Goal: Navigation & Orientation: Find specific page/section

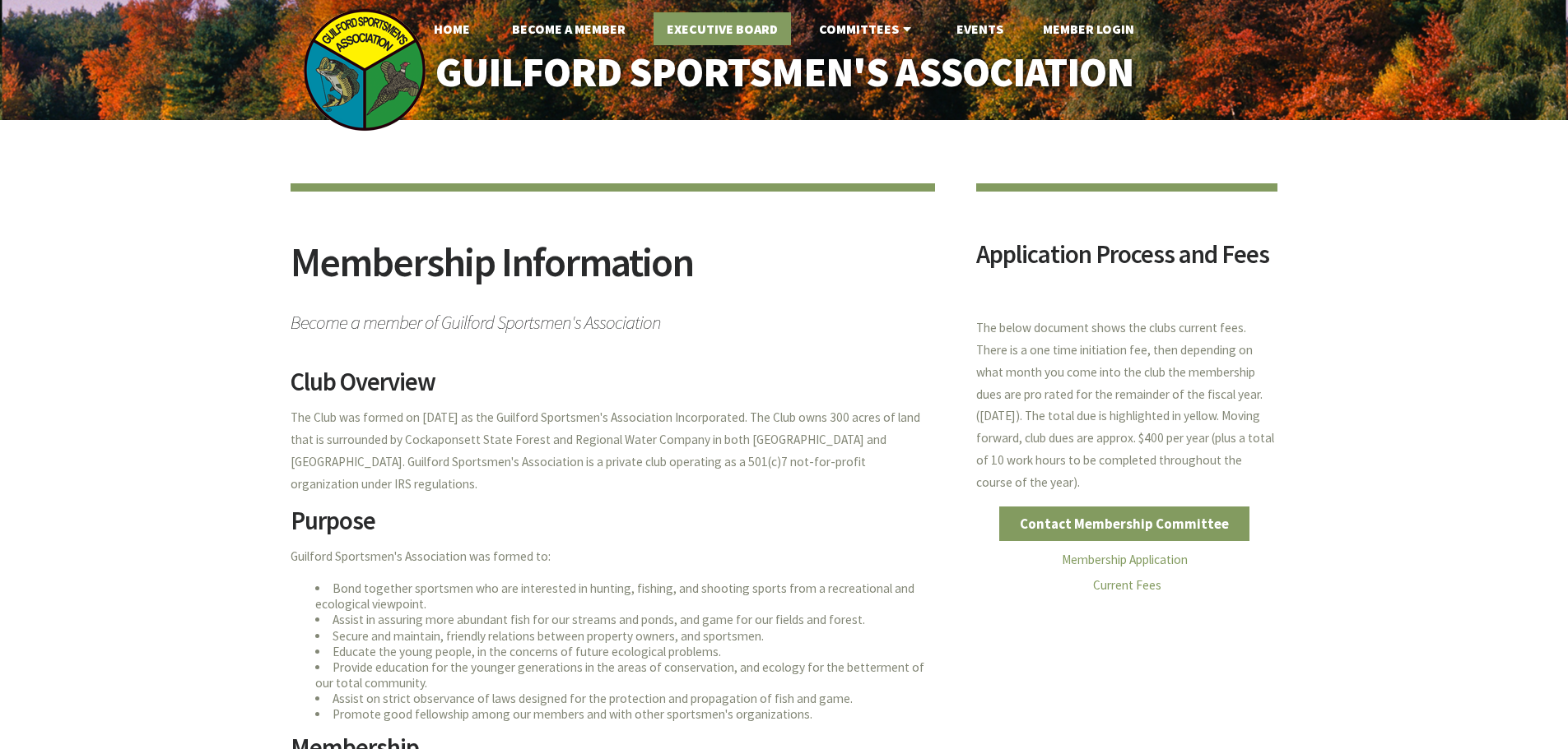
click at [742, 31] on link "Executive Board" at bounding box center [721, 28] width 137 height 33
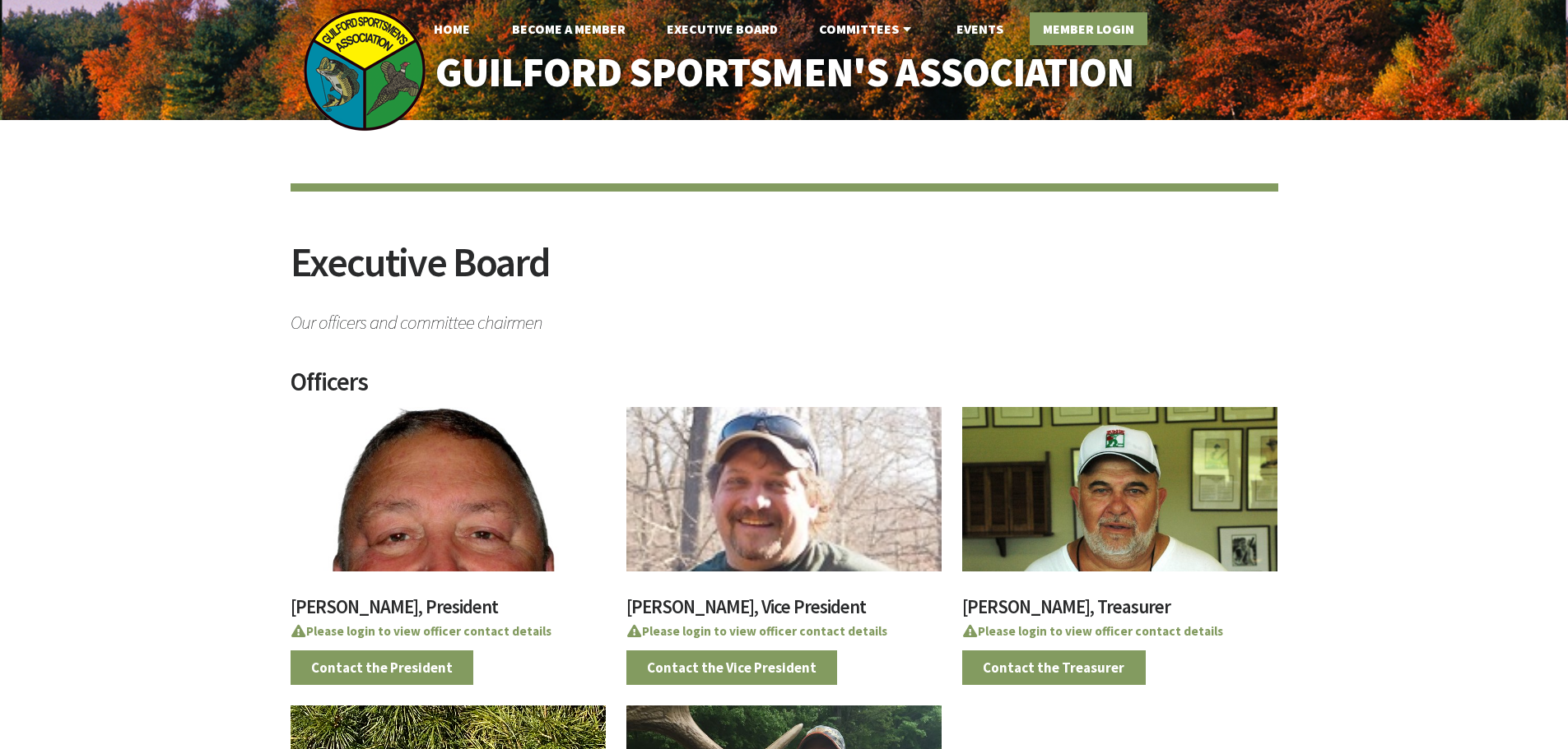
click at [1072, 27] on link "Member Login" at bounding box center [1088, 28] width 118 height 33
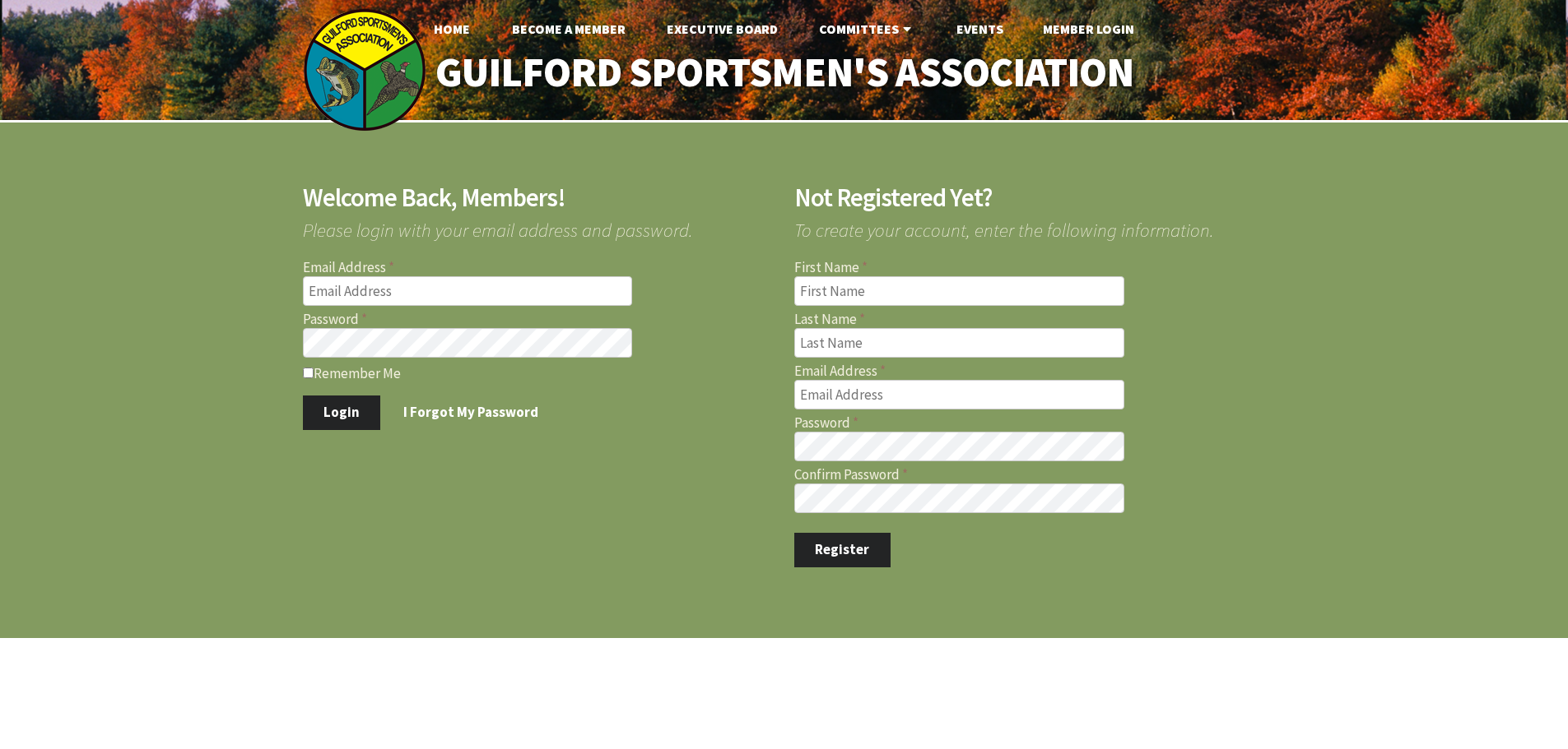
click at [426, 289] on input "Email Address" at bounding box center [469, 291] width 330 height 30
type input "kpcharles@gmail.com"
click at [303, 395] on button "Login" at bounding box center [343, 412] width 78 height 35
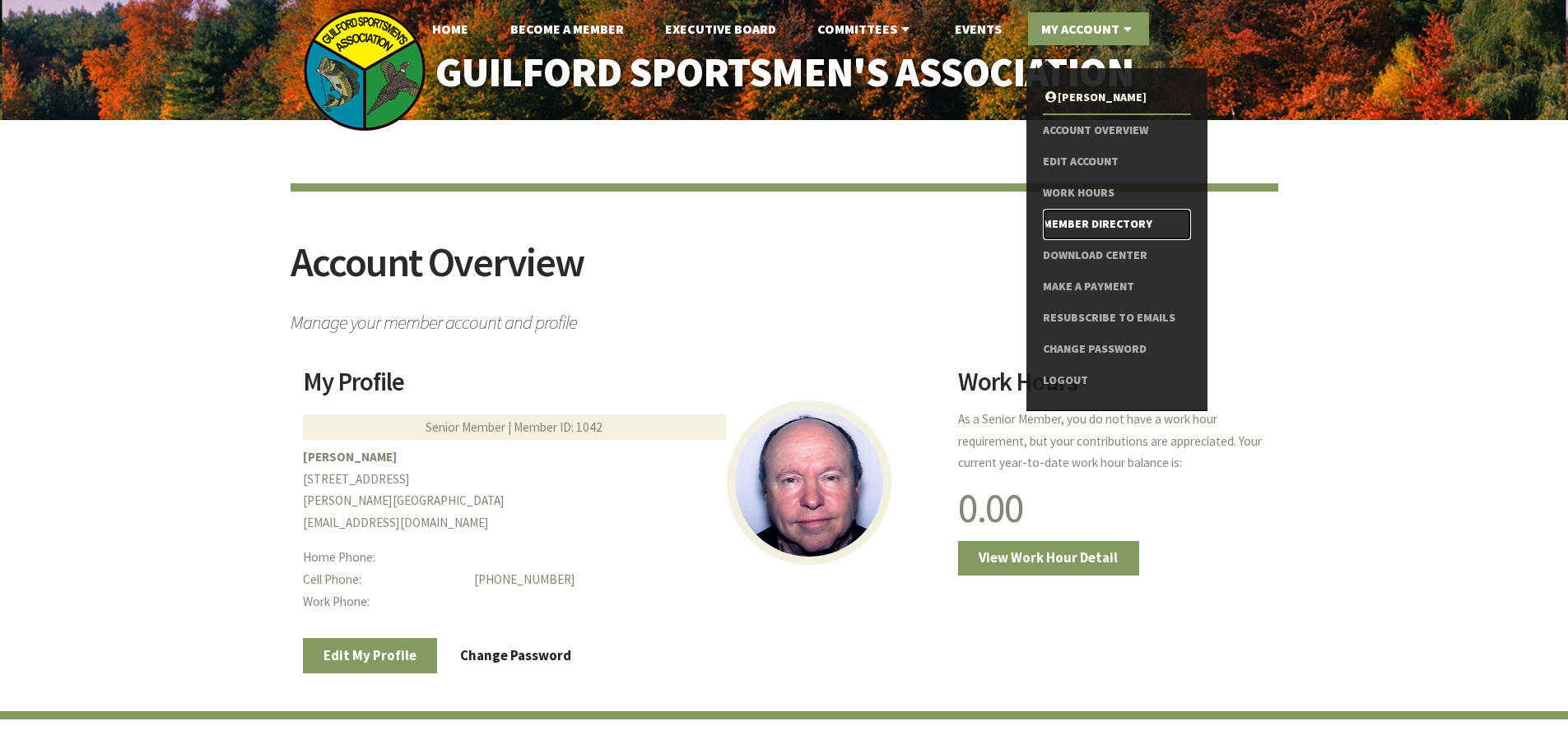
click at [1084, 219] on link "Member Directory" at bounding box center [1116, 225] width 147 height 32
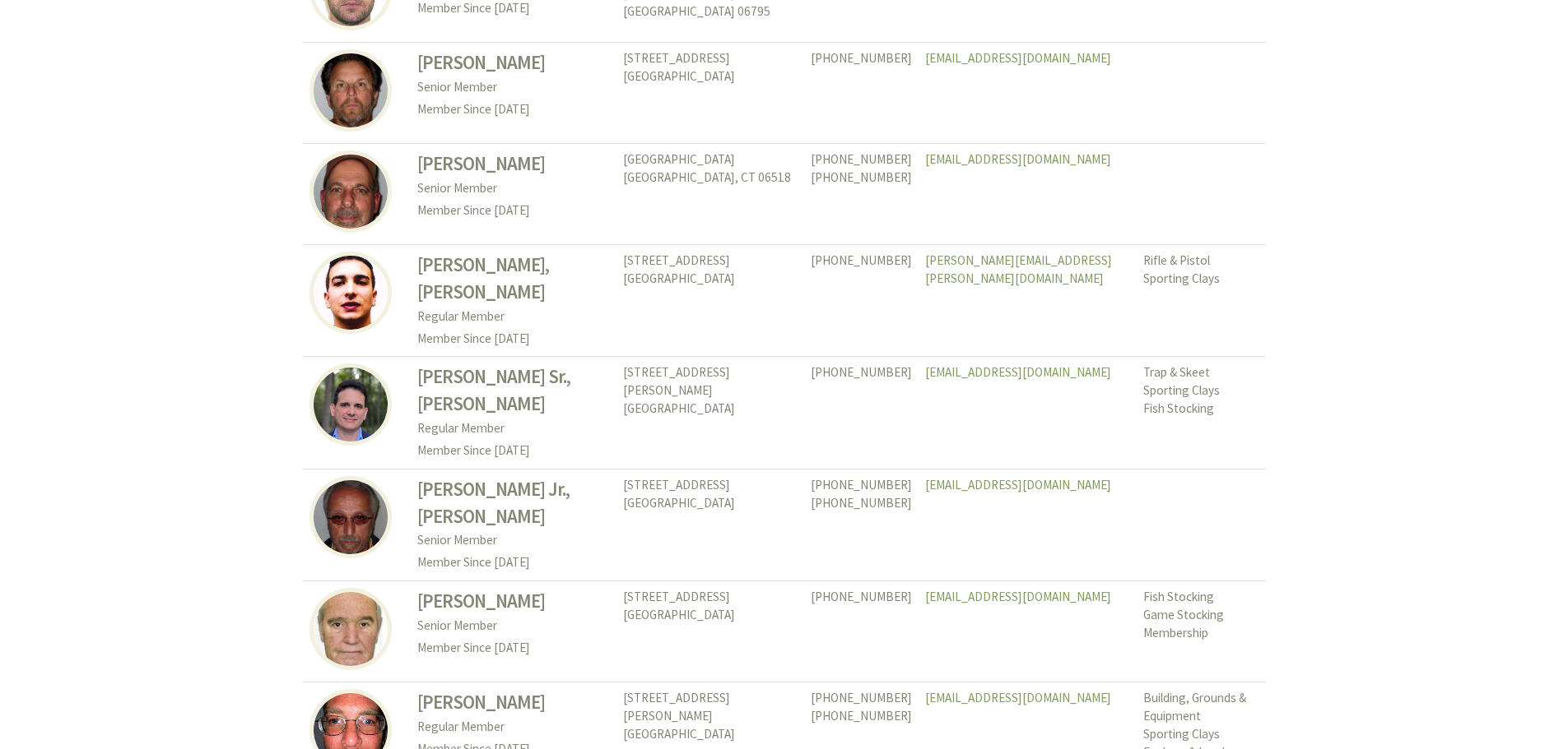
scroll to position [7565, 0]
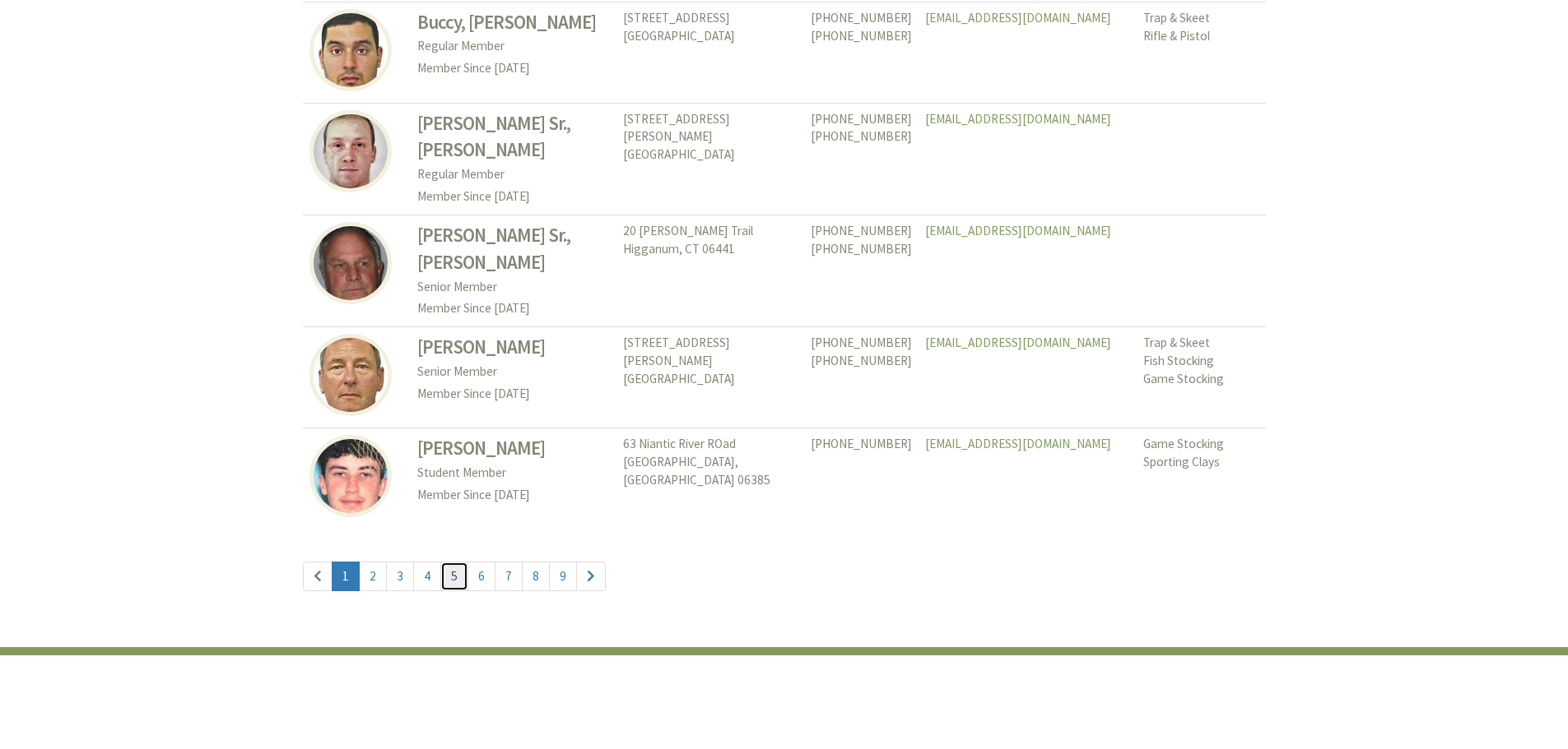
click at [444, 562] on link "5" at bounding box center [455, 576] width 28 height 30
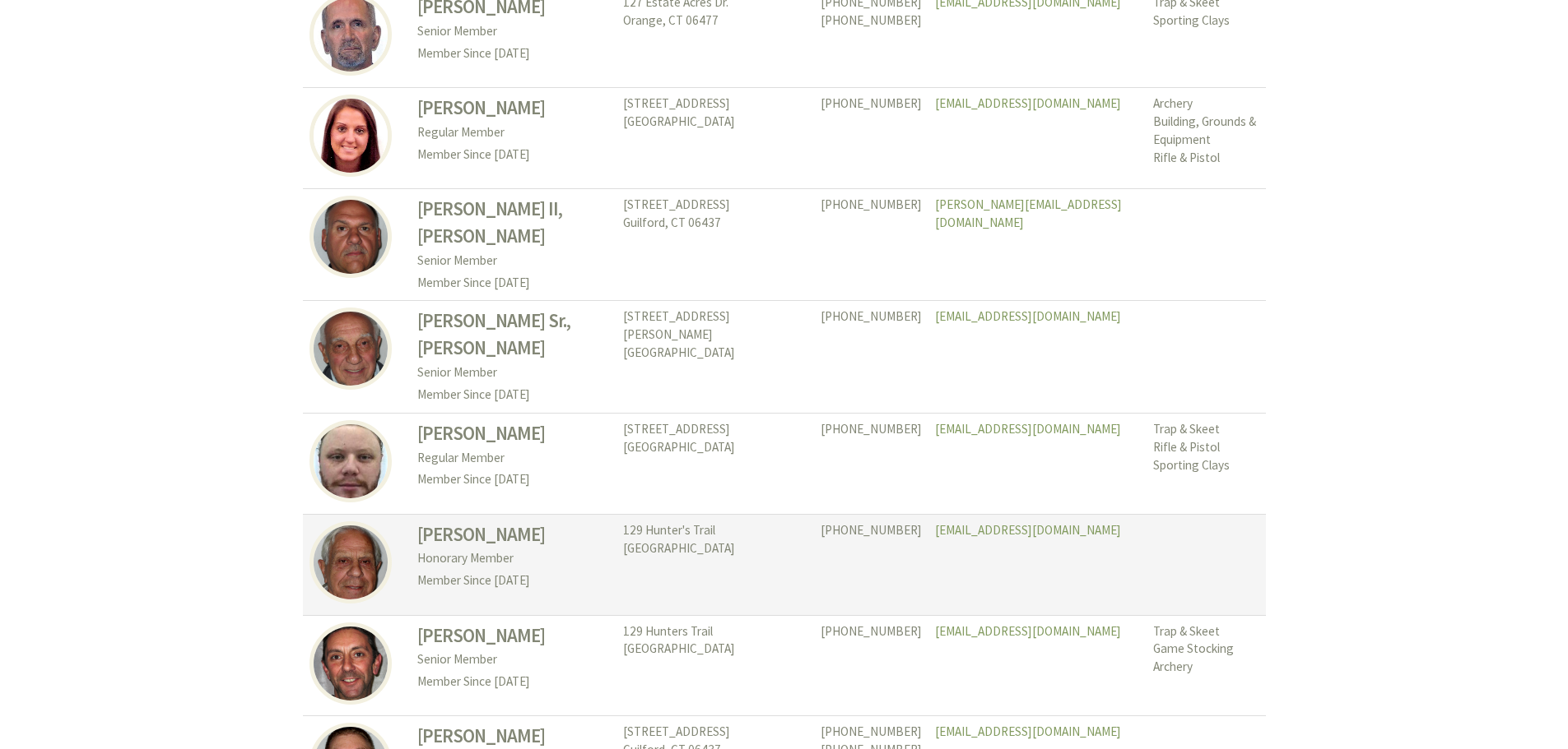
scroll to position [7290, 0]
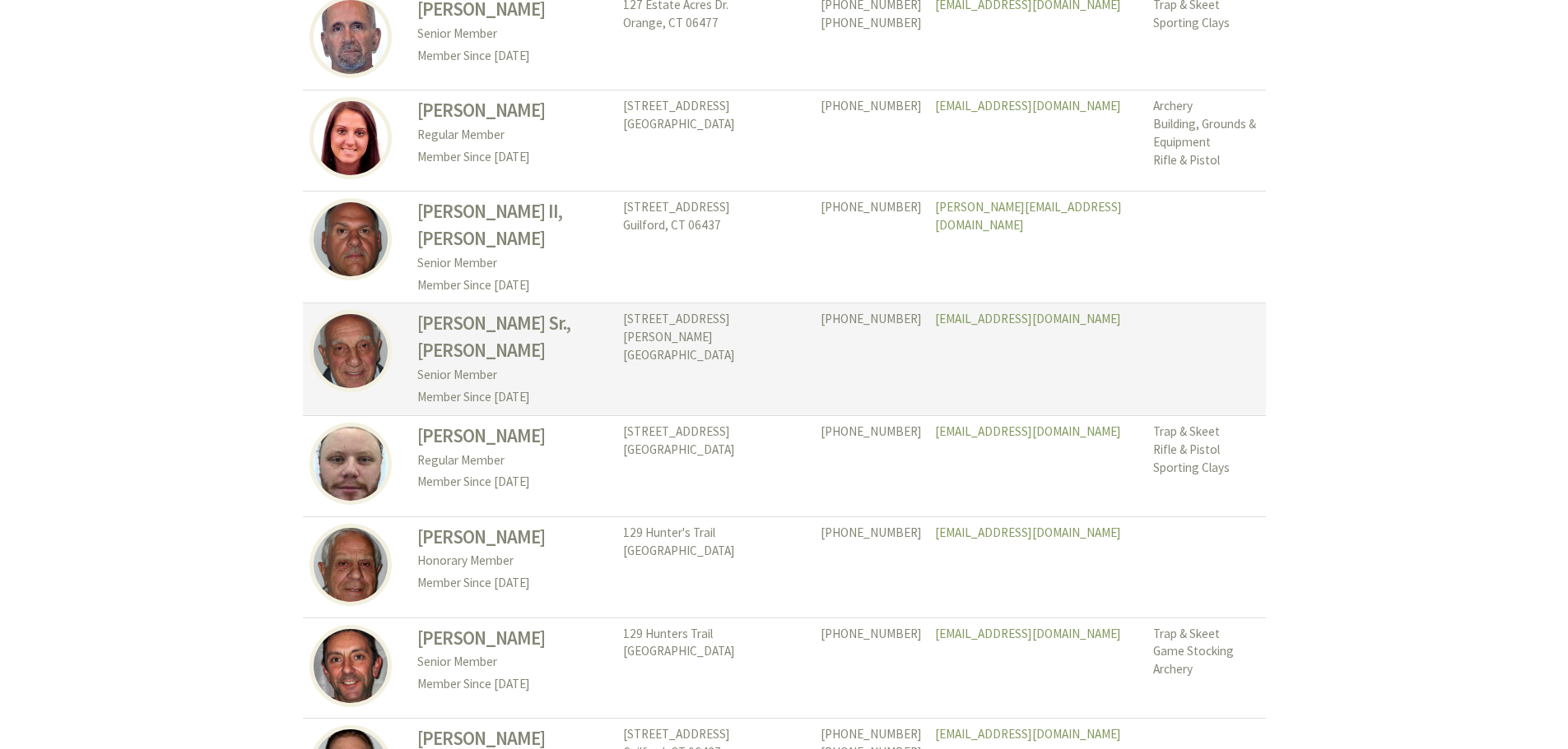
scroll to position [7290, 0]
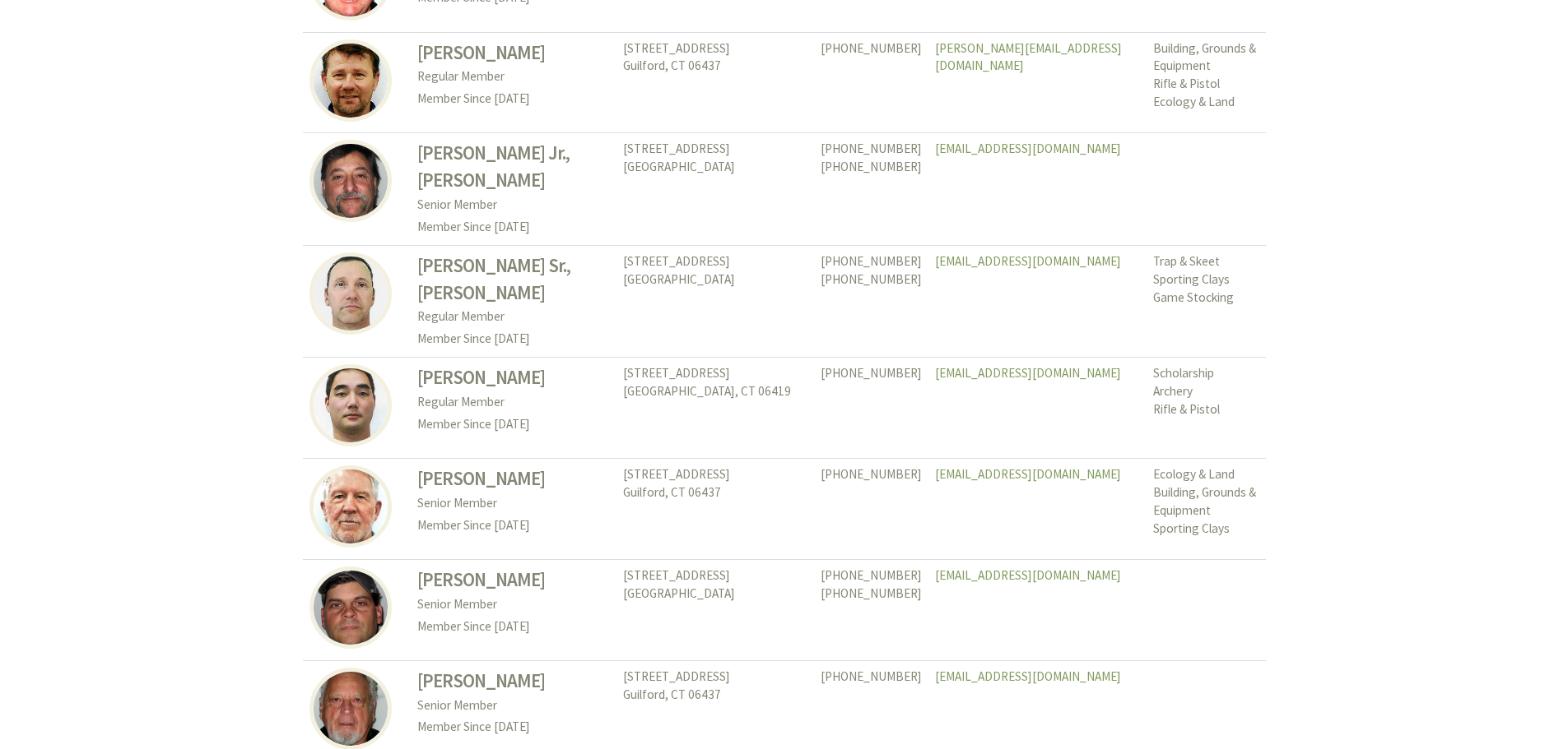
scroll to position [2628, 0]
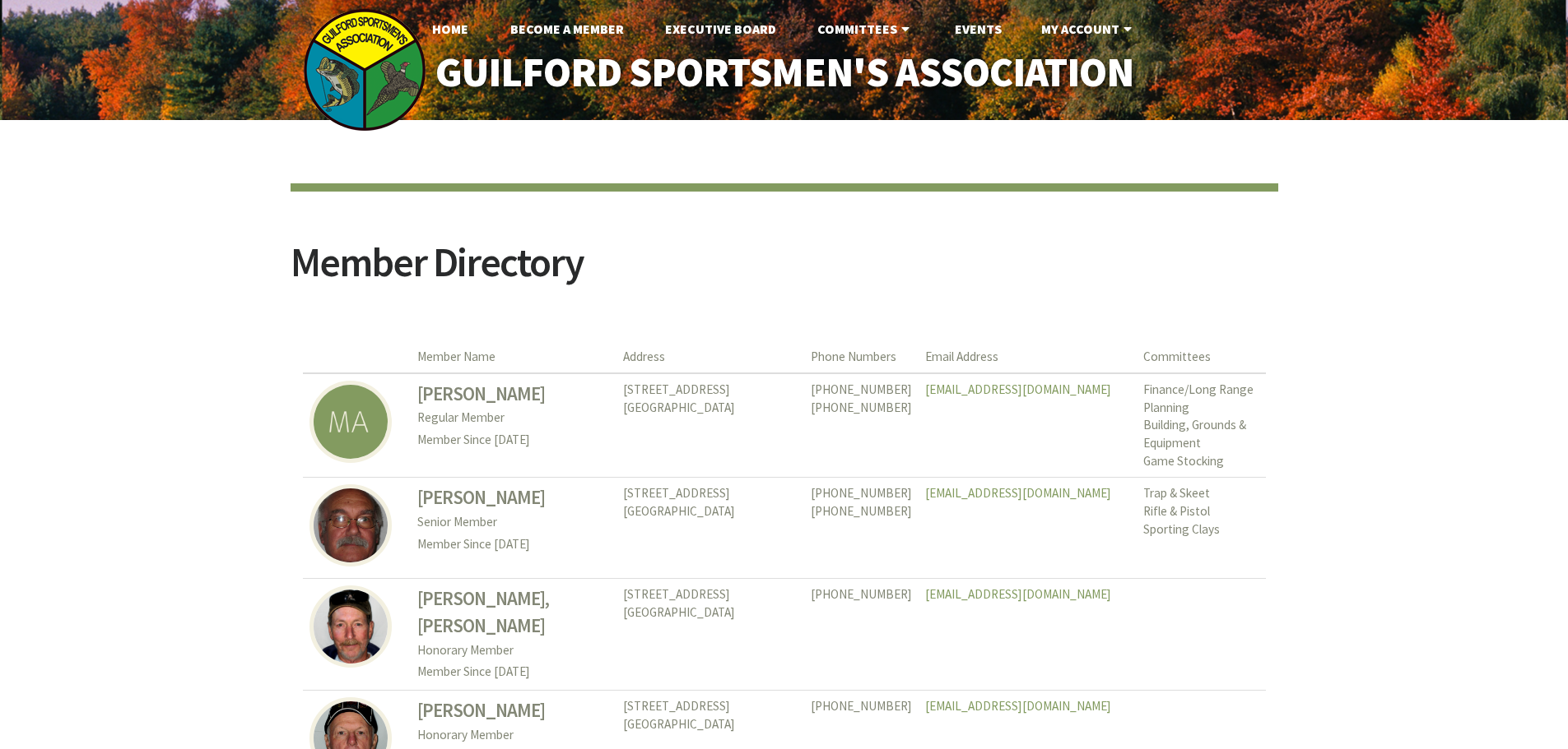
scroll to position [7565, 0]
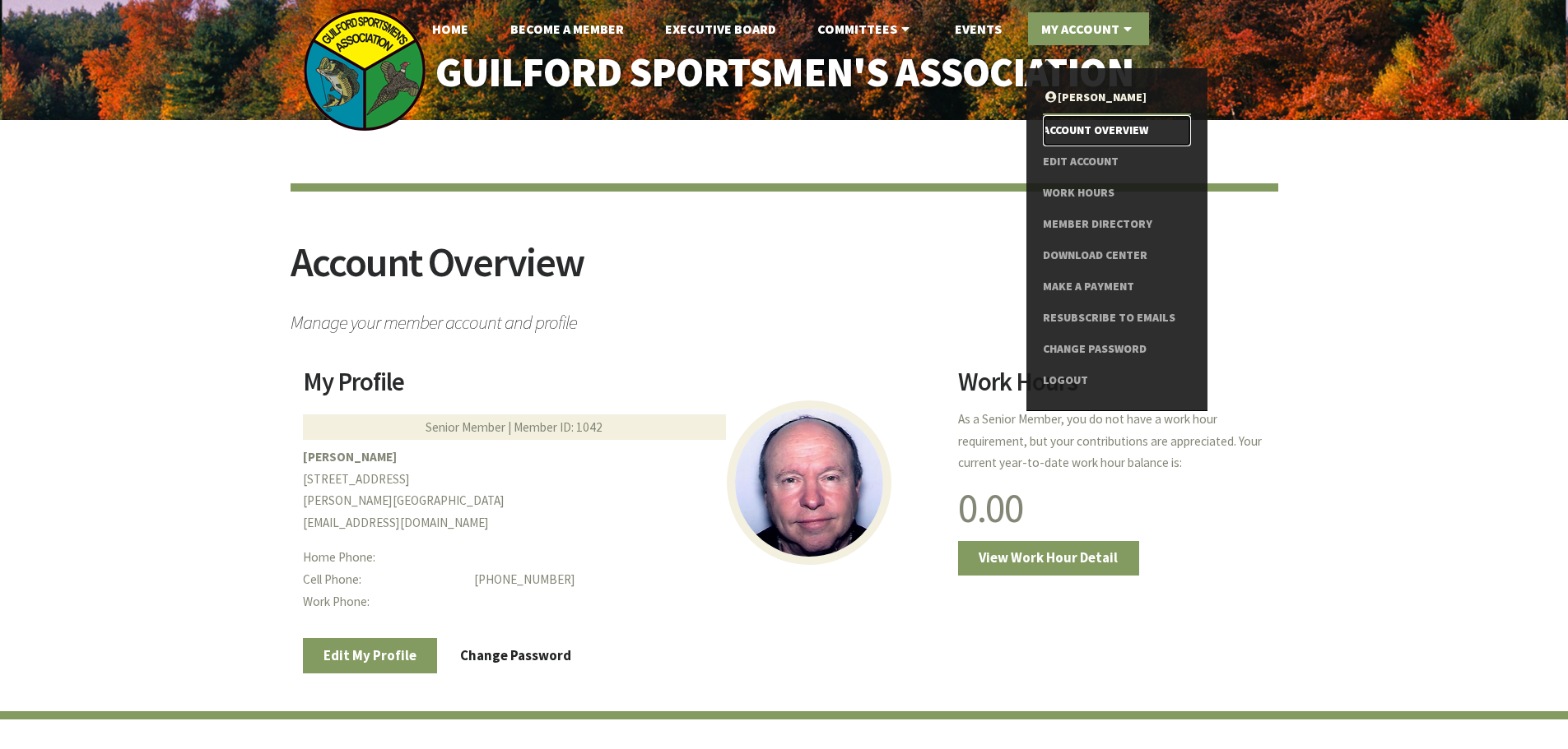
click at [1091, 130] on link "Account Overview" at bounding box center [1116, 131] width 147 height 32
click at [1073, 381] on link "Logout" at bounding box center [1116, 381] width 147 height 32
